Goal: Information Seeking & Learning: Stay updated

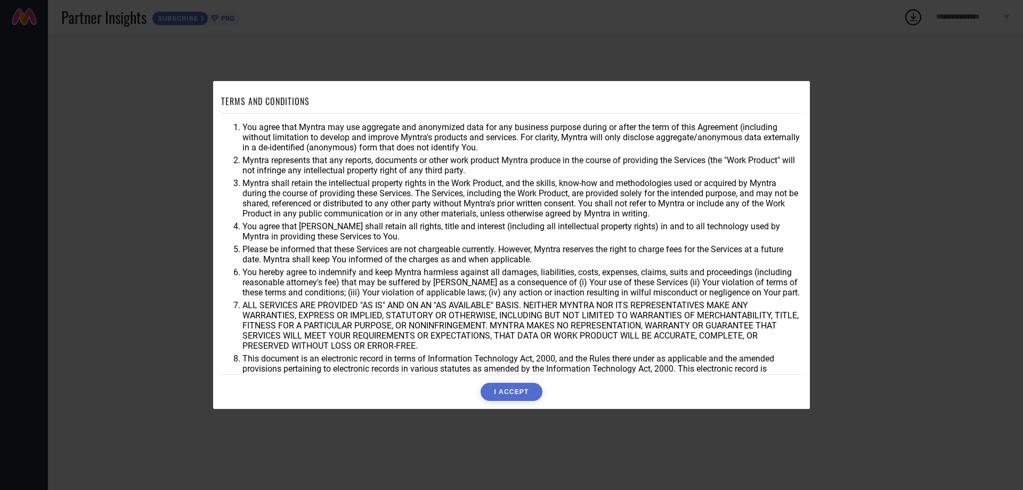
click at [515, 388] on button "I ACCEPT" at bounding box center [511, 392] width 61 height 18
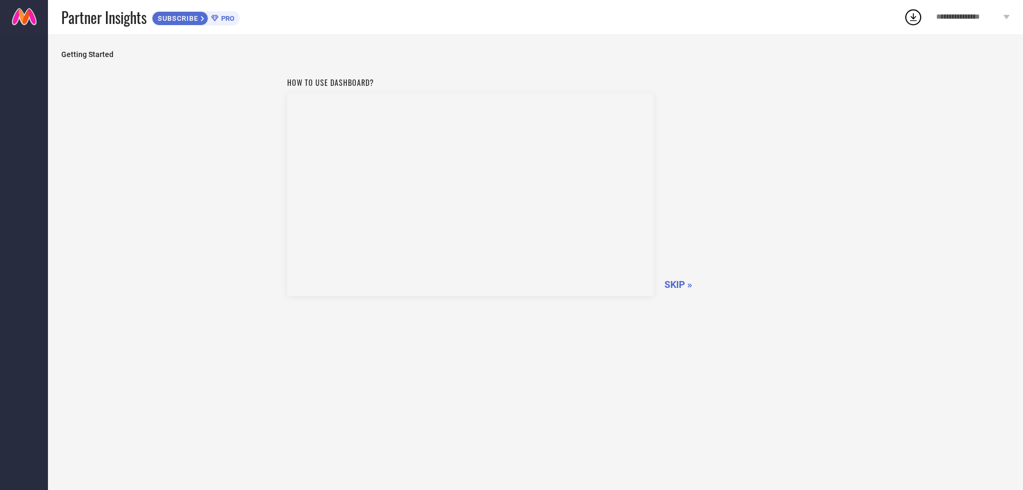
click at [686, 282] on span "SKIP »" at bounding box center [679, 284] width 28 height 11
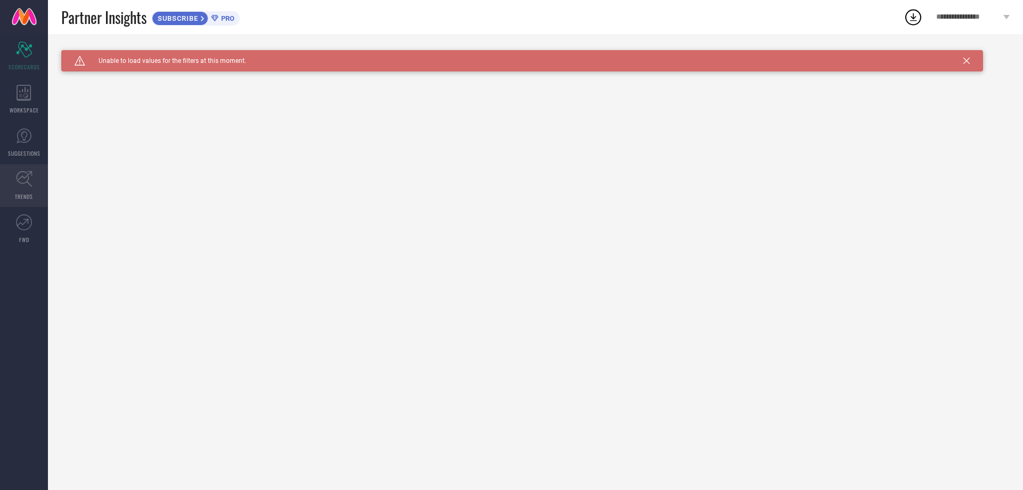
click at [16, 188] on link "TRENDS" at bounding box center [24, 185] width 48 height 43
click at [14, 99] on div "WORKSPACE" at bounding box center [24, 99] width 48 height 43
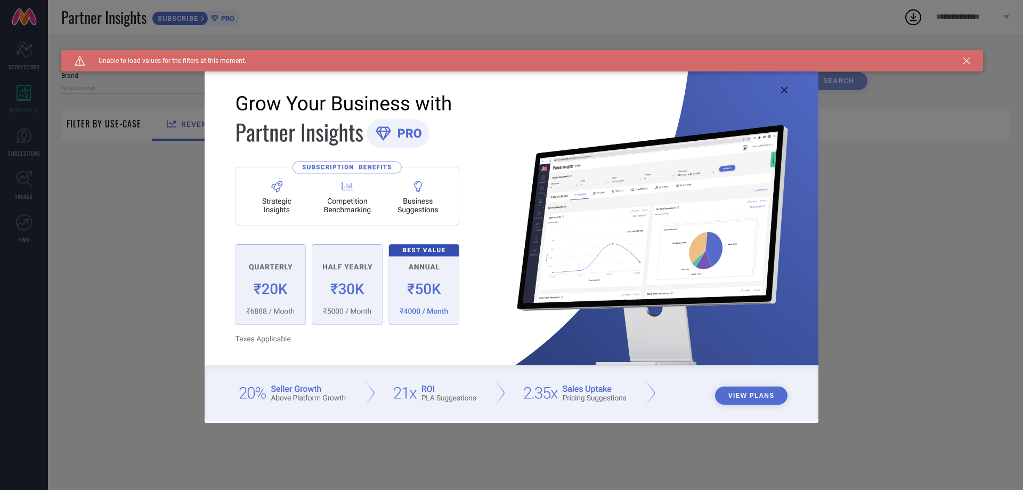
type input "1 STOP FASHION"
type input "All"
click at [783, 92] on icon at bounding box center [784, 90] width 6 height 6
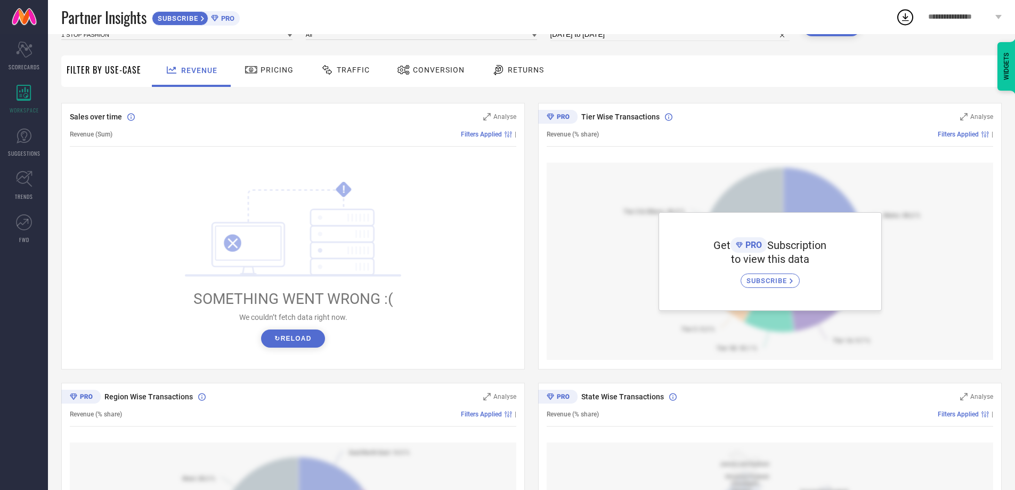
scroll to position [48, 0]
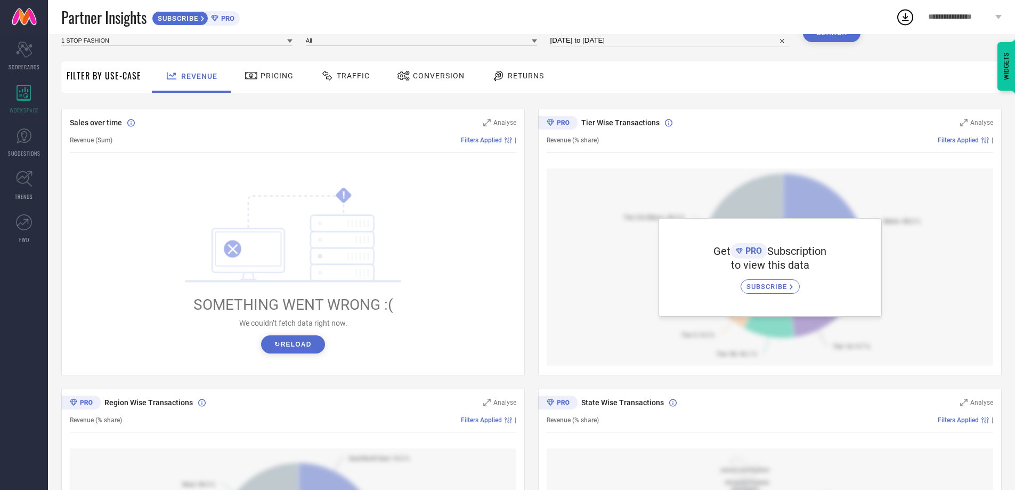
click at [506, 77] on div "Returns" at bounding box center [518, 76] width 58 height 18
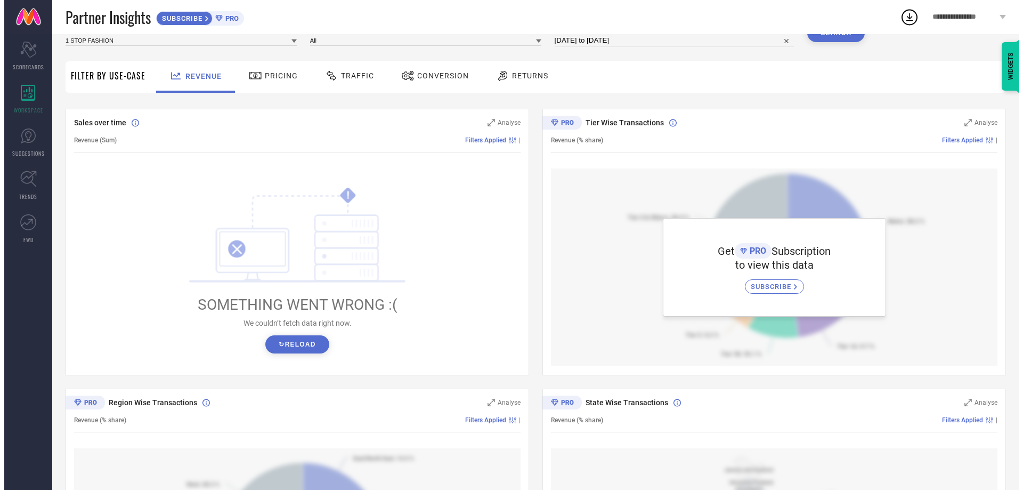
scroll to position [0, 0]
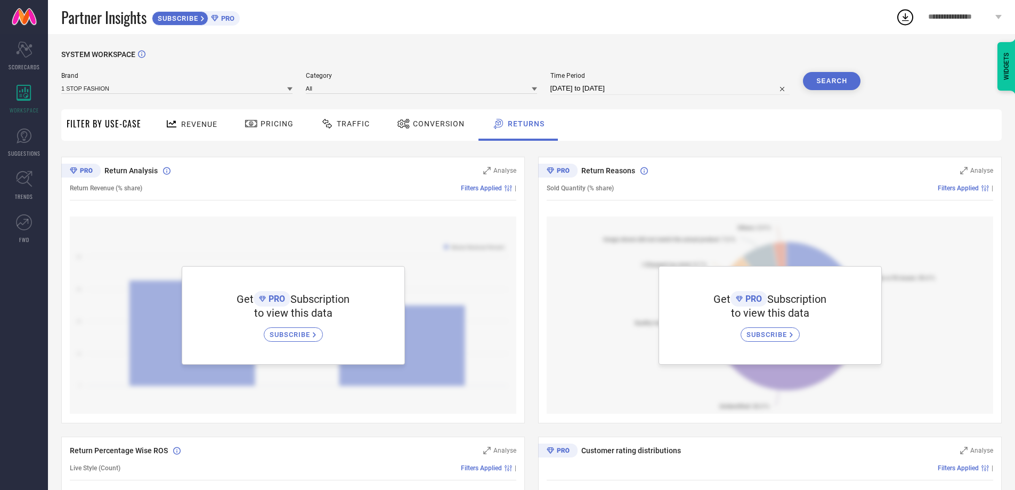
click at [434, 128] on div "Conversion" at bounding box center [430, 124] width 73 height 18
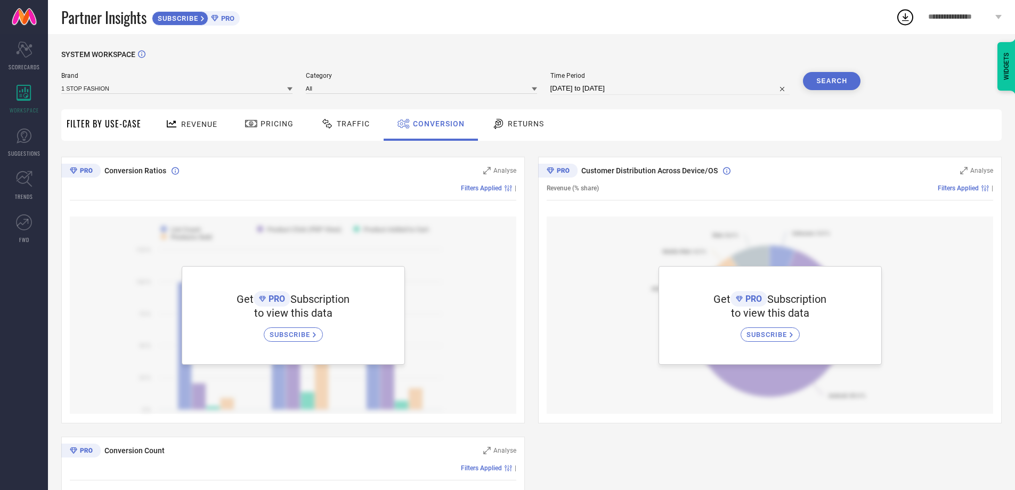
click at [341, 124] on span "Traffic" at bounding box center [353, 123] width 33 height 9
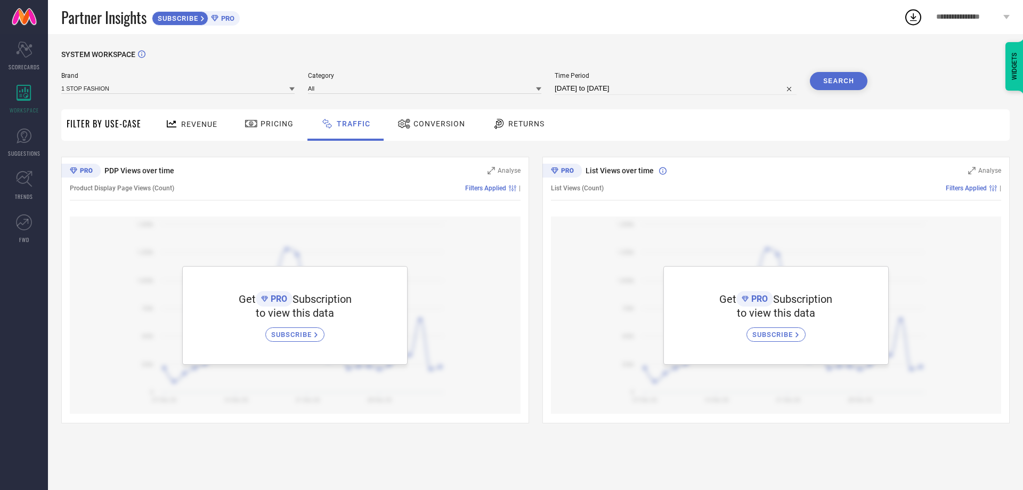
click at [207, 19] on div "SUBSCRIBE" at bounding box center [180, 18] width 57 height 14
click at [20, 189] on link "TRENDS" at bounding box center [24, 185] width 48 height 43
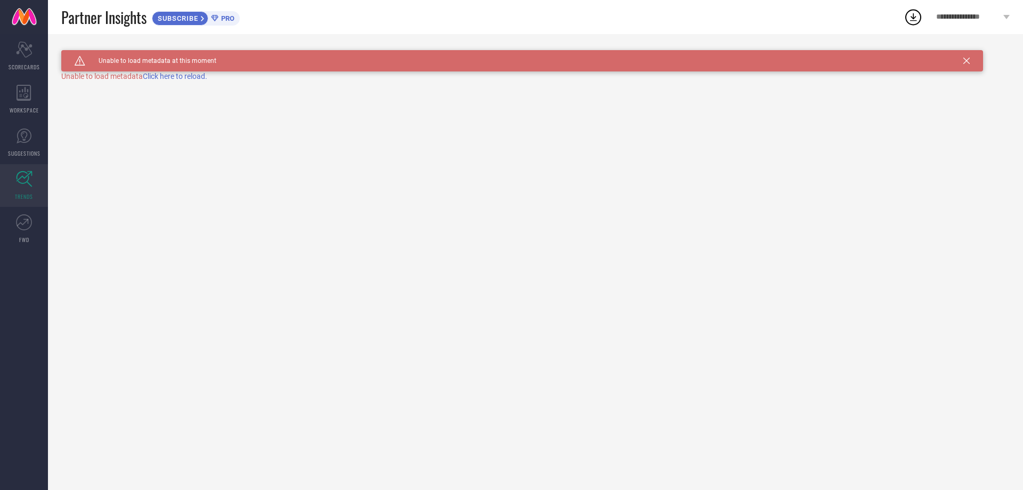
click at [185, 76] on span "Click here to reload." at bounding box center [175, 76] width 64 height 9
click at [21, 227] on icon at bounding box center [24, 222] width 16 height 16
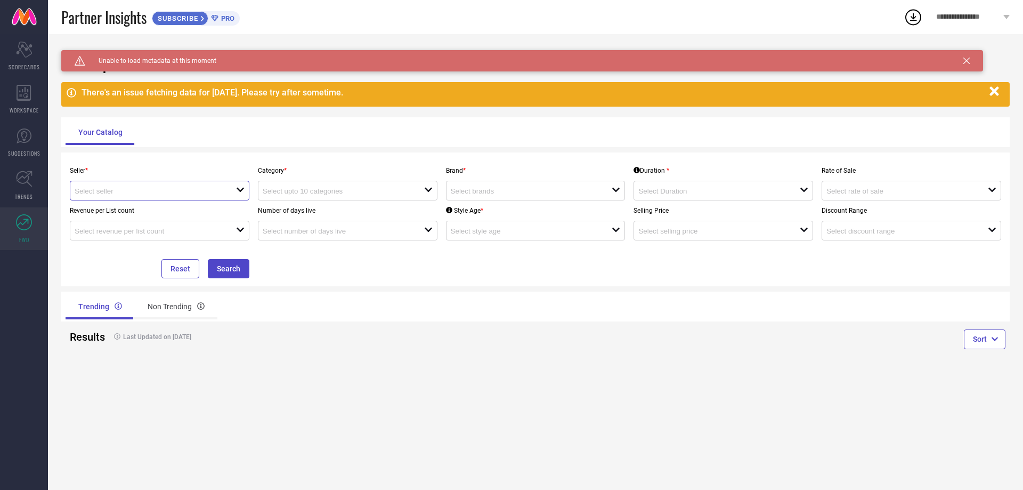
click at [131, 191] on input at bounding box center [148, 191] width 146 height 8
drag, startPoint x: 148, startPoint y: 209, endPoint x: 158, endPoint y: 213, distance: 10.5
click at [151, 210] on li "Myntra ( MINT_1 )" at bounding box center [159, 210] width 179 height 19
type input "Myntra ( MINT_1 )"
click at [305, 197] on div "open" at bounding box center [348, 191] width 180 height 20
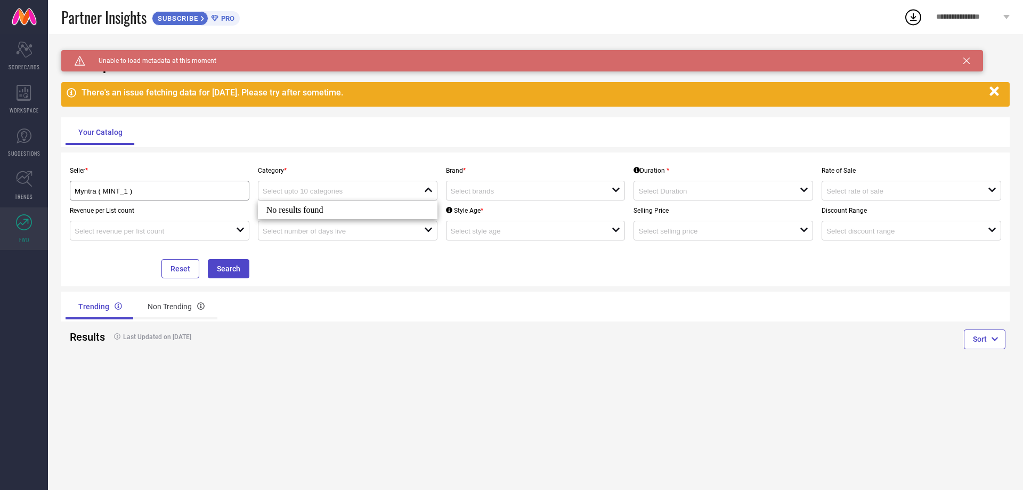
drag, startPoint x: 309, startPoint y: 216, endPoint x: 312, endPoint y: 211, distance: 6.0
click at [309, 214] on div "No results found" at bounding box center [348, 210] width 180 height 18
click at [312, 211] on div "No results found" at bounding box center [348, 210] width 180 height 18
click at [486, 199] on div "open" at bounding box center [536, 191] width 180 height 20
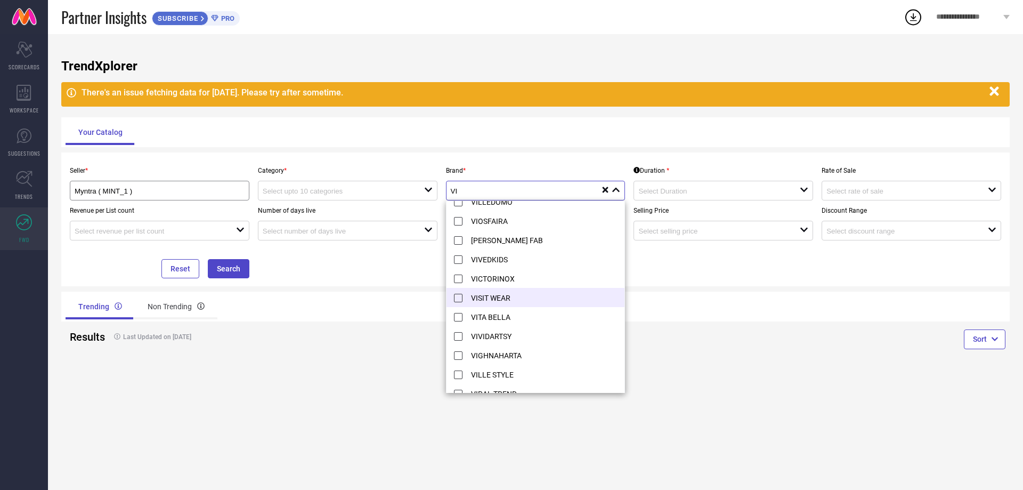
scroll to position [800, 0]
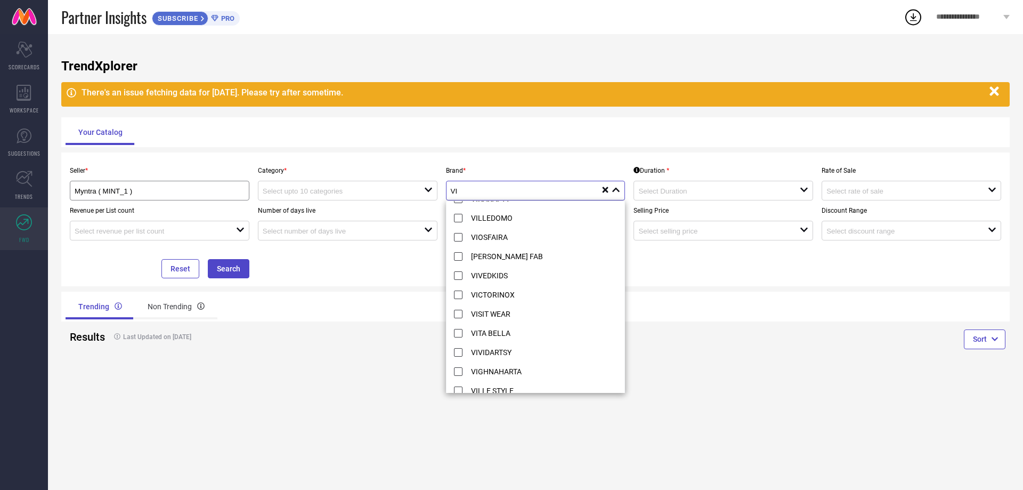
type input "VI"
click at [473, 187] on div "VI" at bounding box center [526, 191] width 151 height 10
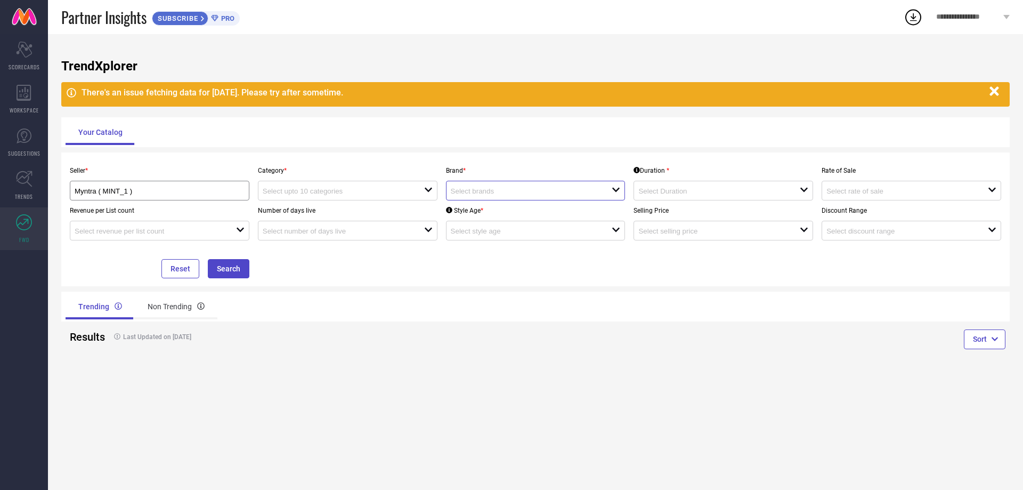
click at [550, 194] on input at bounding box center [524, 191] width 146 height 8
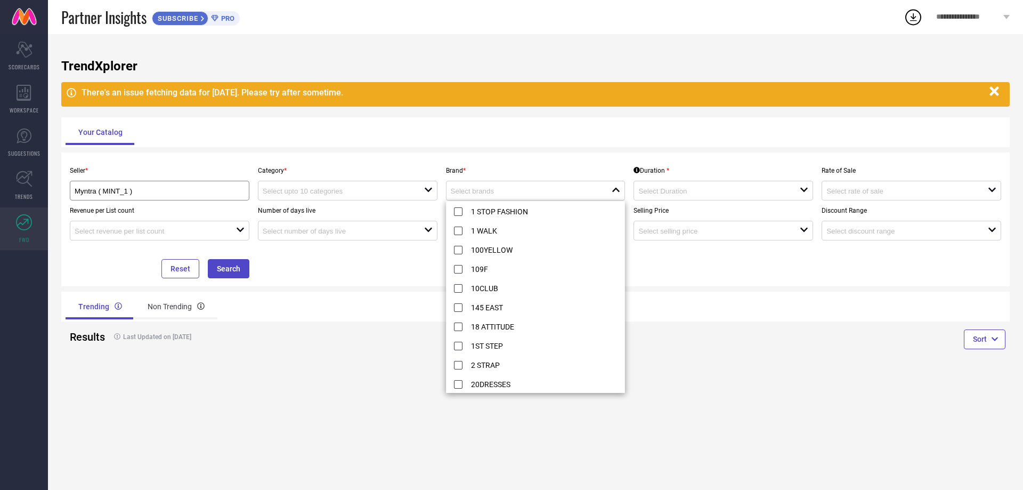
drag, startPoint x: 494, startPoint y: 197, endPoint x: 464, endPoint y: 209, distance: 31.6
click at [471, 207] on body "**********" at bounding box center [511, 245] width 1023 height 490
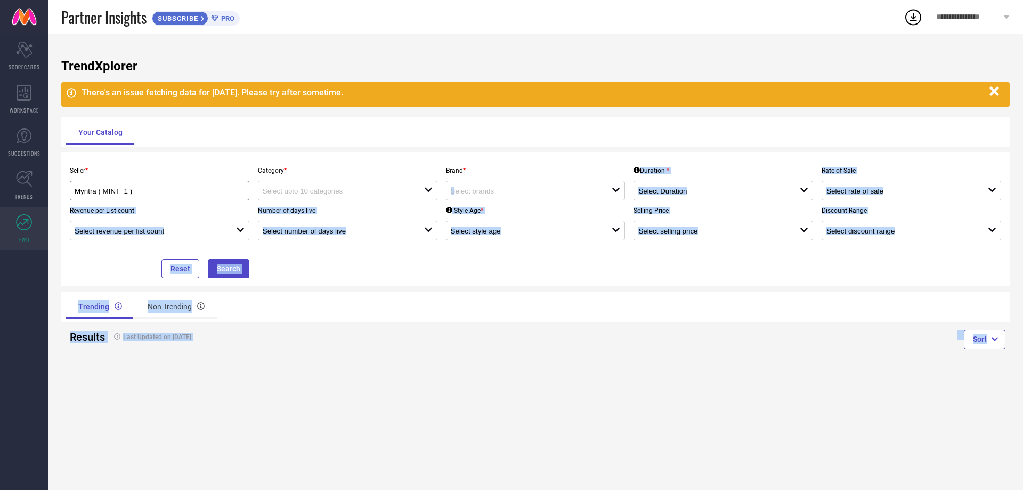
click at [255, 356] on div "Results Last Updated on [DATE]" at bounding box center [298, 340] width 474 height 39
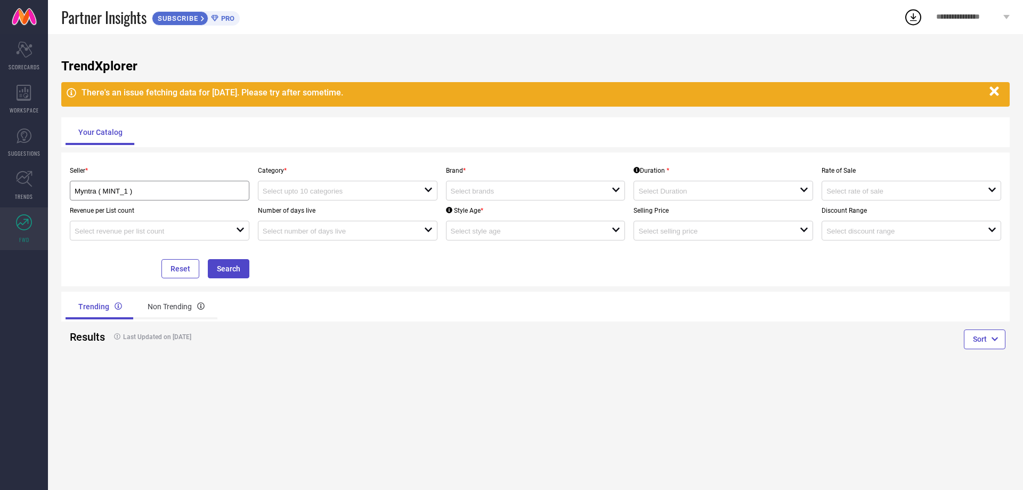
click at [1001, 93] on icon "button" at bounding box center [994, 91] width 13 height 13
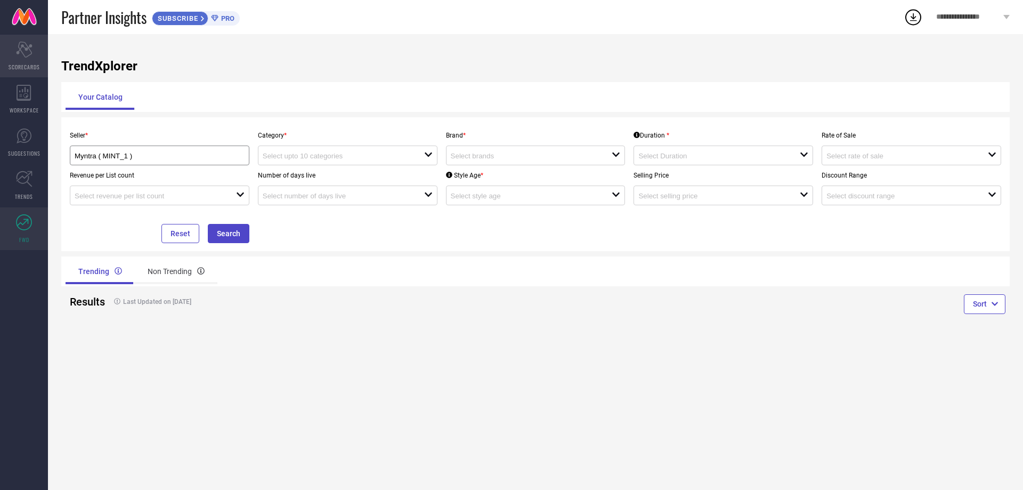
click at [17, 58] on div "Scorecard SCORECARDS" at bounding box center [24, 56] width 48 height 43
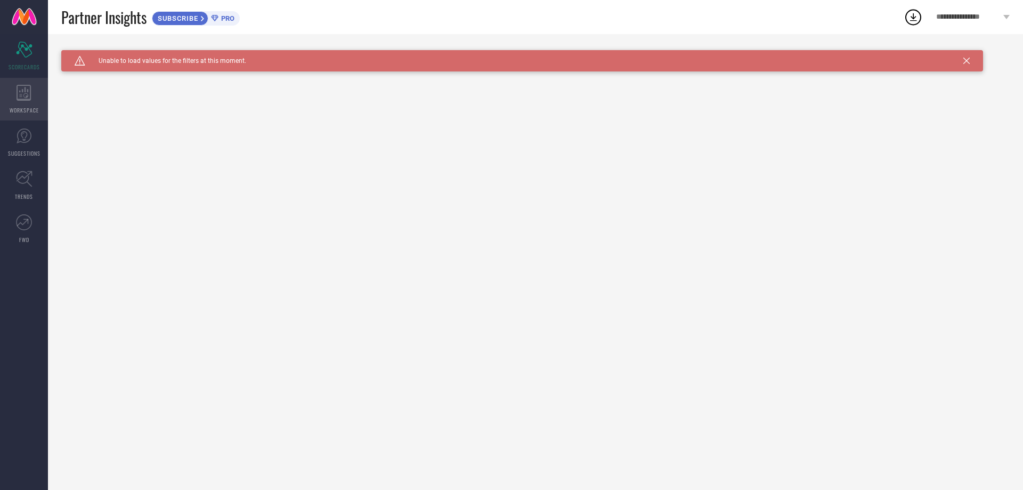
click at [6, 98] on div "WORKSPACE" at bounding box center [24, 99] width 48 height 43
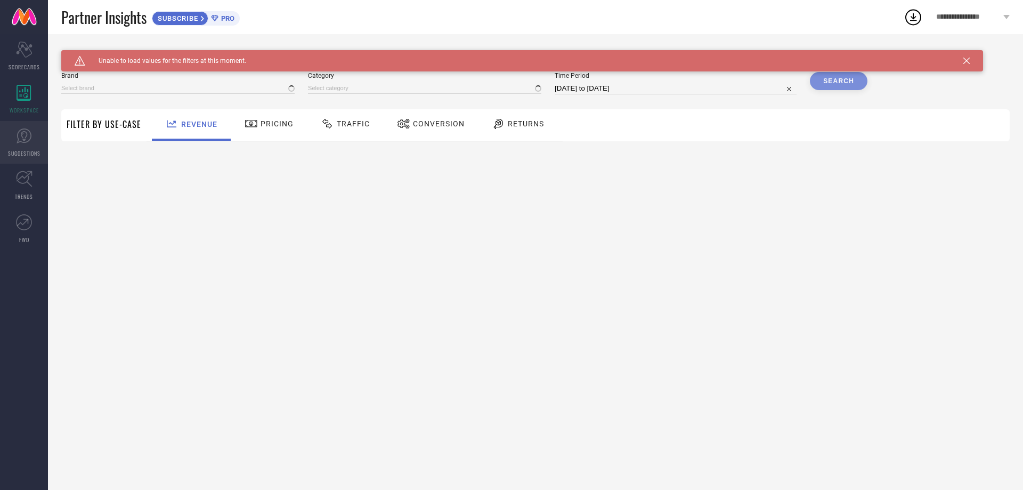
type input "1 STOP FASHION"
type input "All"
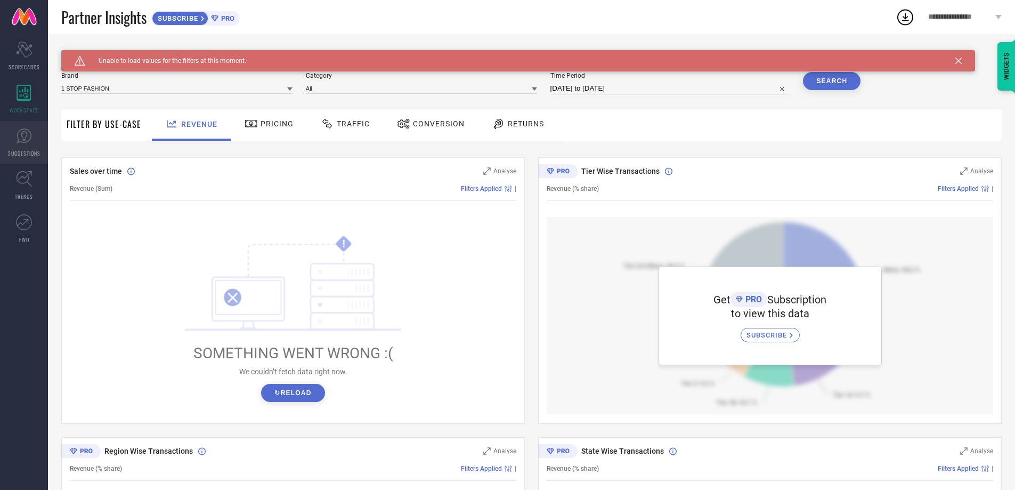
click at [28, 143] on icon at bounding box center [24, 136] width 16 height 16
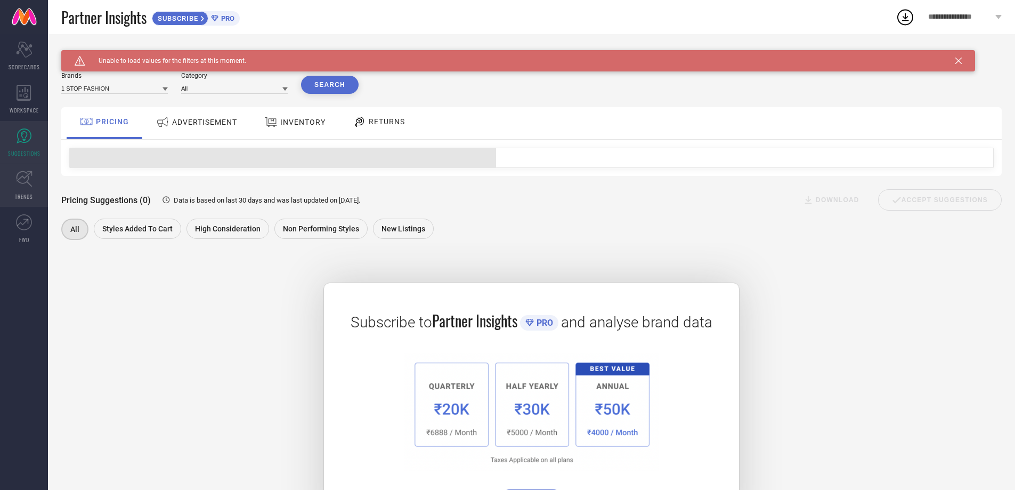
click at [19, 180] on icon at bounding box center [24, 179] width 17 height 17
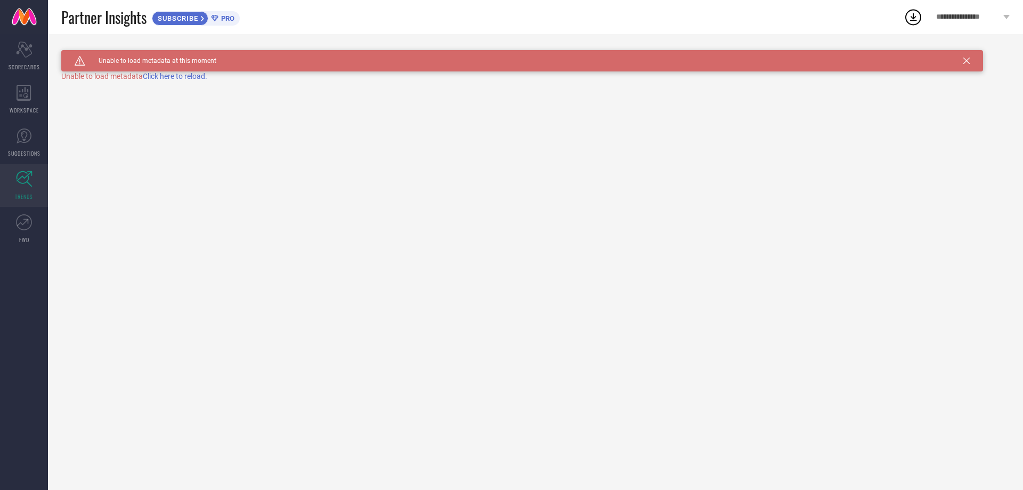
click at [170, 79] on span "Click here to reload." at bounding box center [175, 76] width 64 height 9
click at [186, 79] on div "Caution Created with Sketch. Unable to load metadata at this moment TRENDS Unab…" at bounding box center [535, 262] width 975 height 456
click at [192, 76] on span "Click here to reload." at bounding box center [175, 76] width 64 height 9
click at [967, 62] on icon at bounding box center [967, 61] width 6 height 6
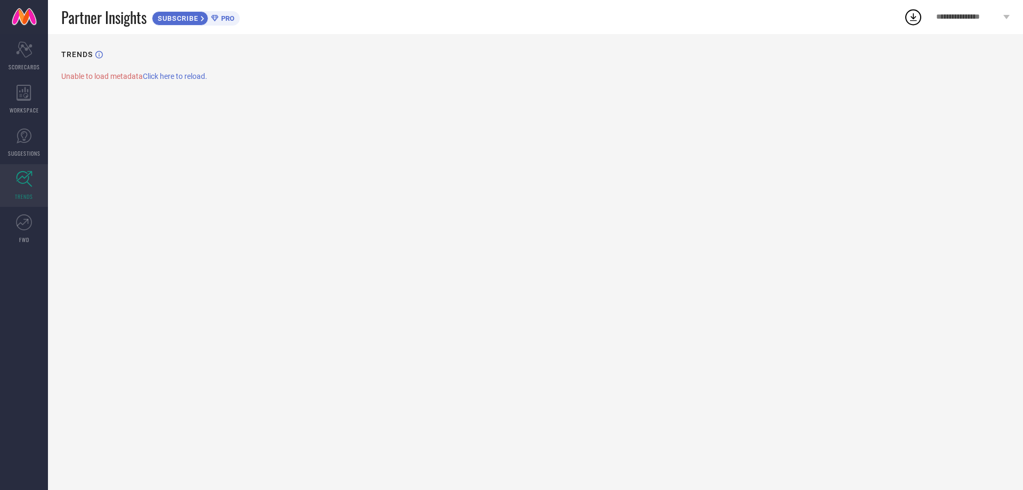
click at [983, 19] on span "**********" at bounding box center [969, 17] width 64 height 9
drag, startPoint x: 840, startPoint y: 178, endPoint x: 866, endPoint y: 84, distance: 97.2
click at [840, 175] on div "TRENDS Unable to load metadata Click here to reload." at bounding box center [535, 262] width 975 height 456
